Goal: Submit feedback/report problem: Submit feedback/report problem

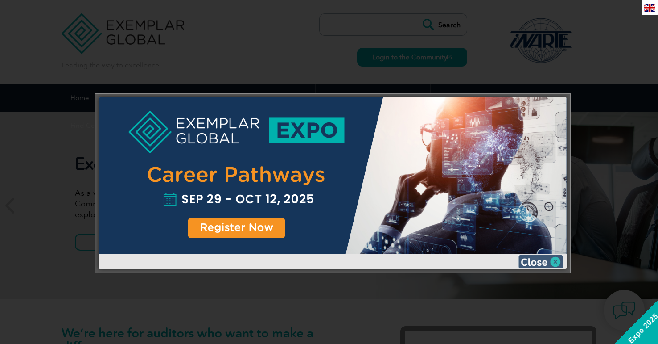
click at [556, 262] on img at bounding box center [541, 261] width 45 height 13
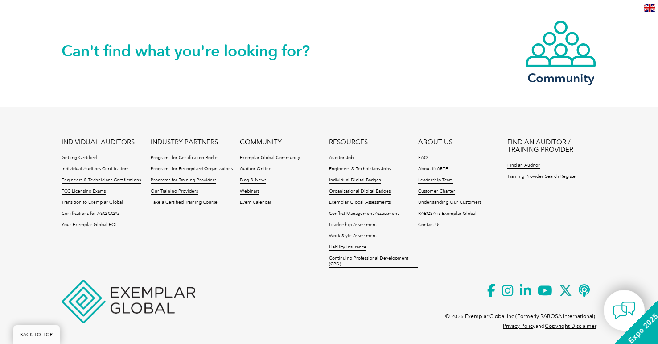
scroll to position [2100, 0]
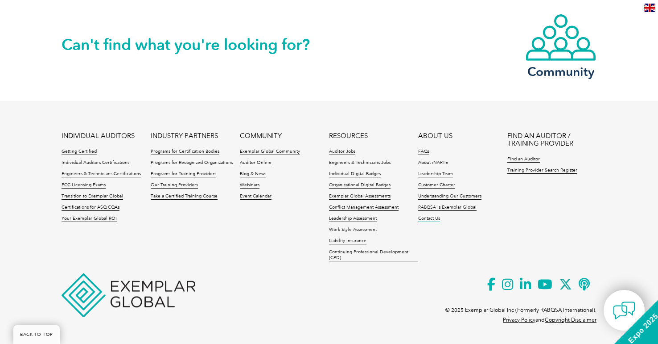
click at [430, 218] on link "Contact Us" at bounding box center [429, 218] width 22 height 6
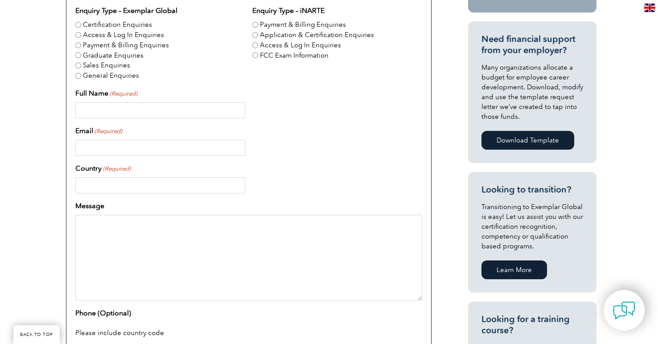
scroll to position [321, 0]
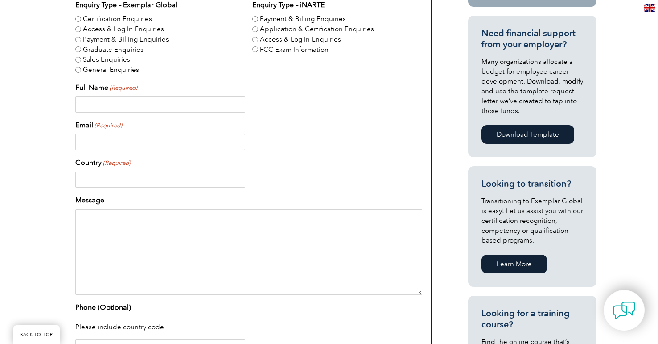
click at [138, 108] on input "Full Name (Required)" at bounding box center [160, 104] width 170 height 16
type input "[PERSON_NAME]"
type input "[EMAIL_ADDRESS][DOMAIN_NAME]"
type input "[GEOGRAPHIC_DATA]"
type input "14432556772"
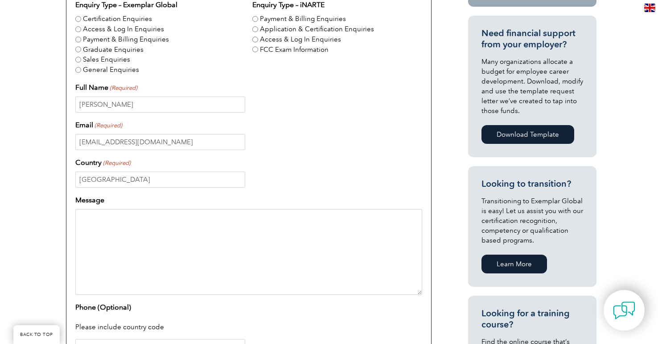
click at [116, 219] on textarea "Message" at bounding box center [248, 252] width 347 height 86
paste textarea "[URL][DOMAIN_NAME]"
click at [299, 219] on textarea "The following course claims Exemplar Global accreditation. Is it valid?[URL][DO…" at bounding box center [248, 252] width 347 height 86
type textarea "The following course claims Exemplar Global accreditation. Is it valid? [URL][D…"
click at [644, 141] on div "Have a question or feedback for us? We’d love to hear from you! Please complete…" at bounding box center [329, 168] width 658 height 578
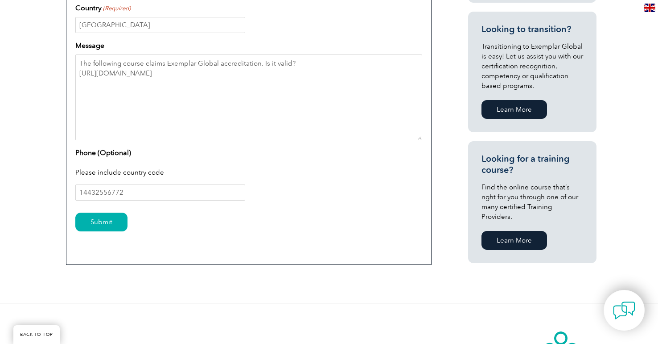
scroll to position [482, 0]
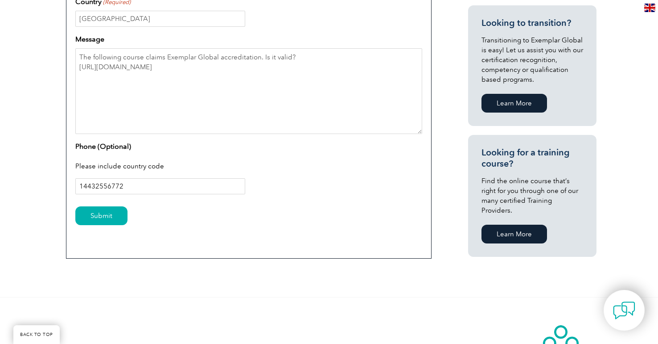
click at [130, 187] on input "14432556772" at bounding box center [160, 186] width 170 height 16
type input "1"
click at [97, 218] on input "Submit" at bounding box center [101, 215] width 52 height 19
